Goal: Information Seeking & Learning: Learn about a topic

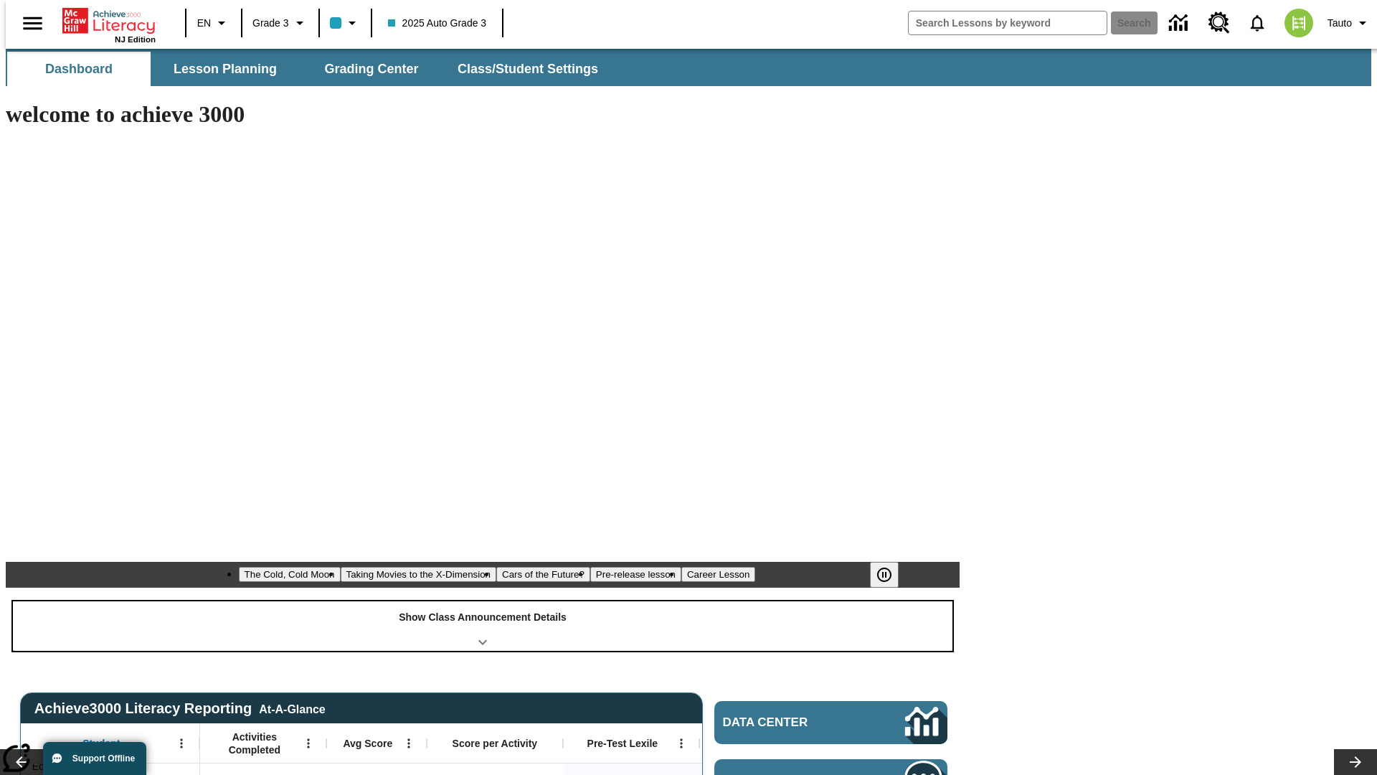
click at [483, 601] on div "Show Class Announcement Details" at bounding box center [482, 625] width 939 height 49
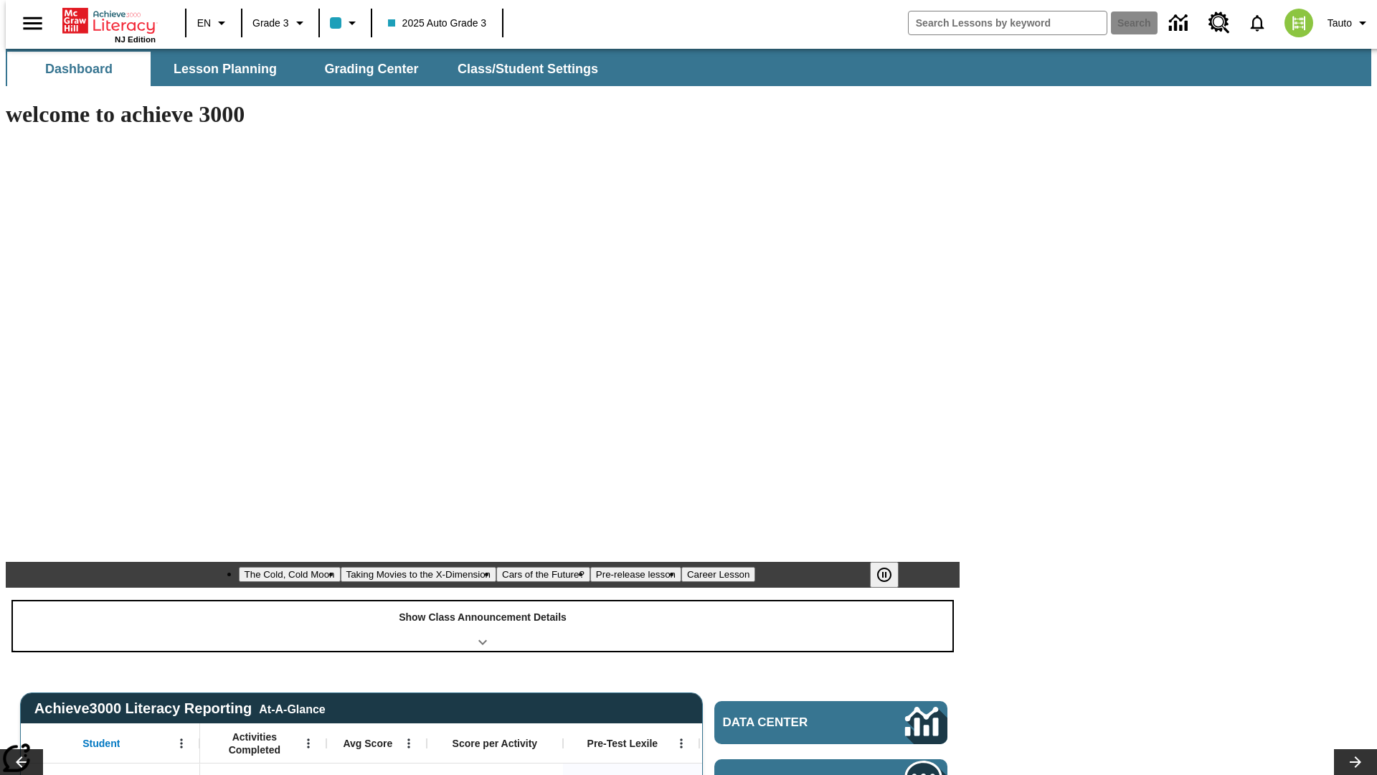
click at [483, 601] on div "Show Class Announcement Details" at bounding box center [482, 625] width 939 height 49
